Goal: Transaction & Acquisition: Purchase product/service

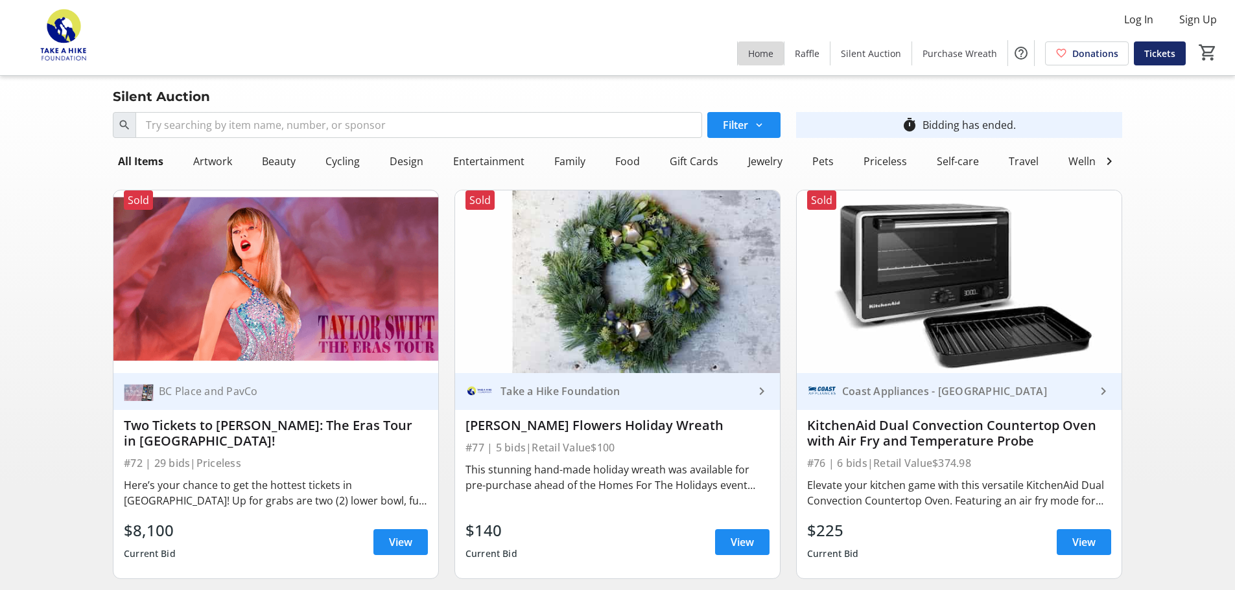
click at [620, 49] on span "Home" at bounding box center [760, 54] width 25 height 14
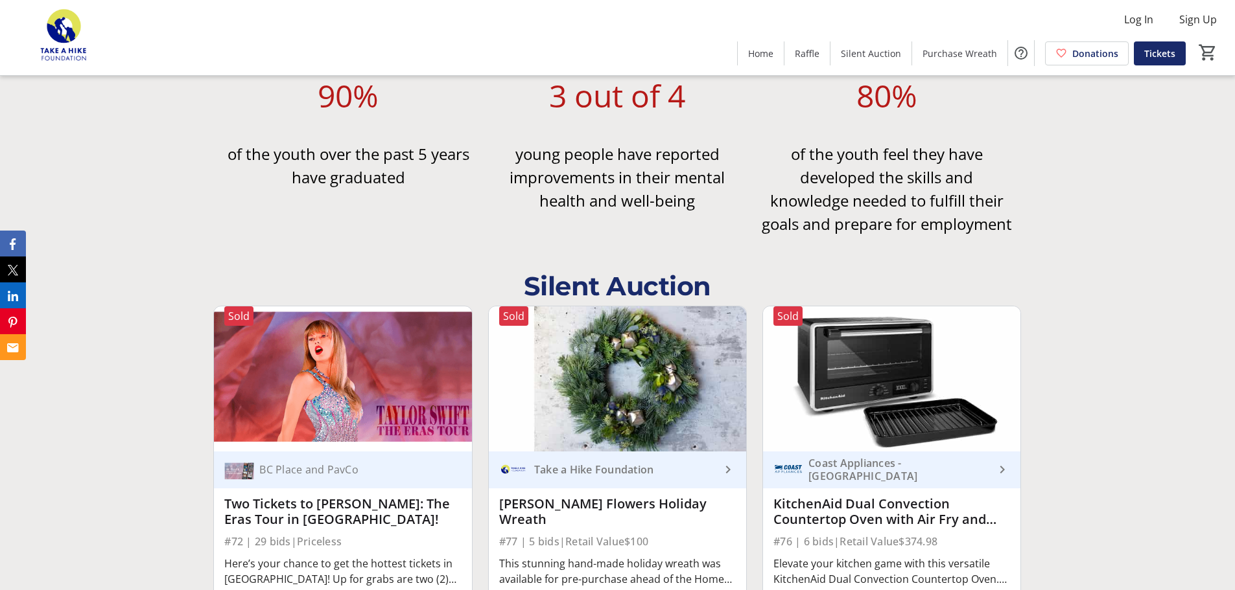
scroll to position [1815, 0]
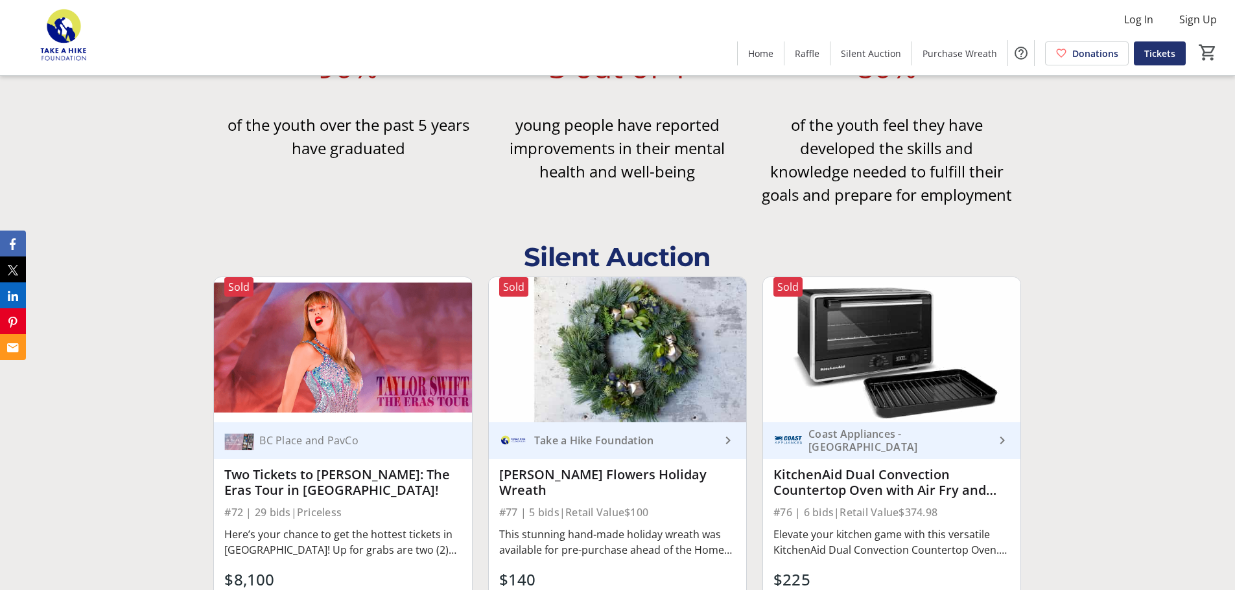
click at [620, 56] on span "Tickets" at bounding box center [1159, 54] width 31 height 14
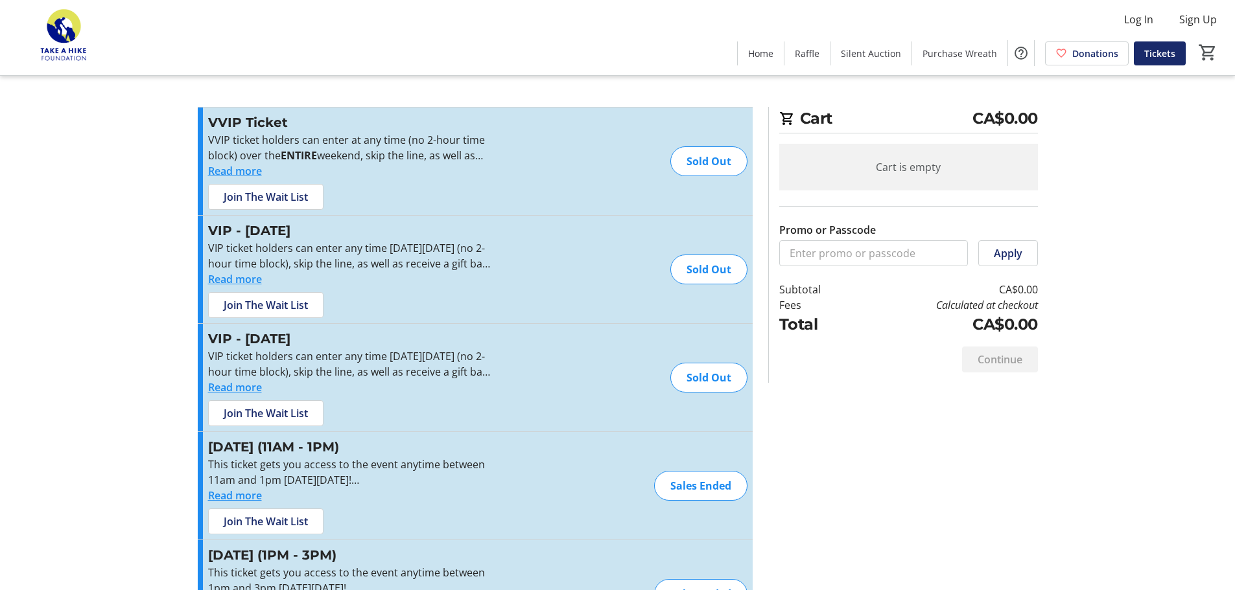
click at [251, 169] on button "Read more" at bounding box center [235, 171] width 54 height 16
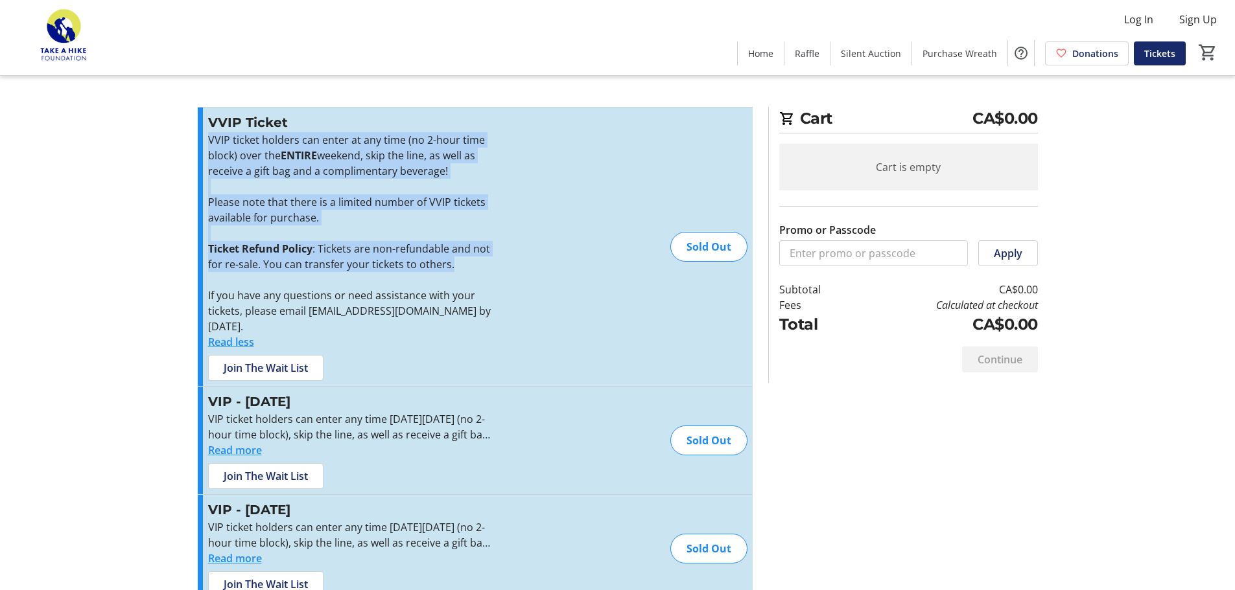
drag, startPoint x: 209, startPoint y: 137, endPoint x: 461, endPoint y: 267, distance: 283.5
click at [461, 267] on div "VVIP ticket holders can enter at any time (no 2-hour time block) over the ENTIR…" at bounding box center [349, 233] width 283 height 202
click at [347, 218] on p "Please note that there is a limited number of VVIP tickets available for purcha…" at bounding box center [349, 209] width 283 height 31
drag, startPoint x: 211, startPoint y: 136, endPoint x: 446, endPoint y: 219, distance: 249.5
click at [446, 219] on div "VVIP ticket holders can enter at any time (no 2-hour time block) over the ENTIR…" at bounding box center [349, 233] width 283 height 202
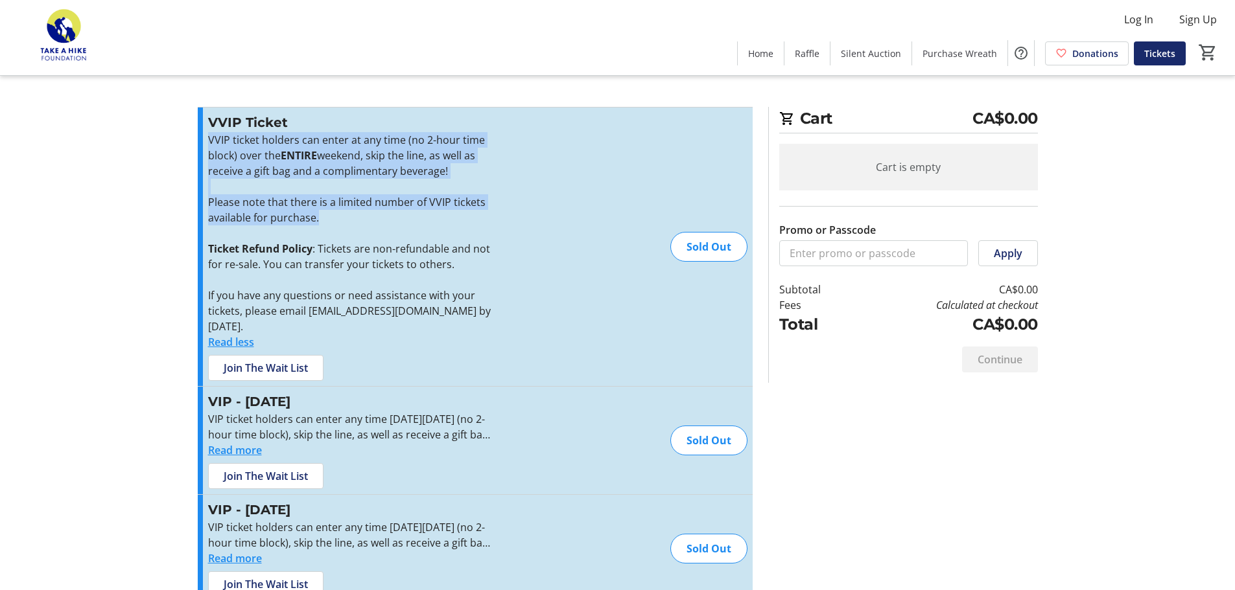
copy div "VVIP ticket holders can enter at any time (no 2-hour time block) over the ENTIR…"
